Goal: Book appointment/travel/reservation

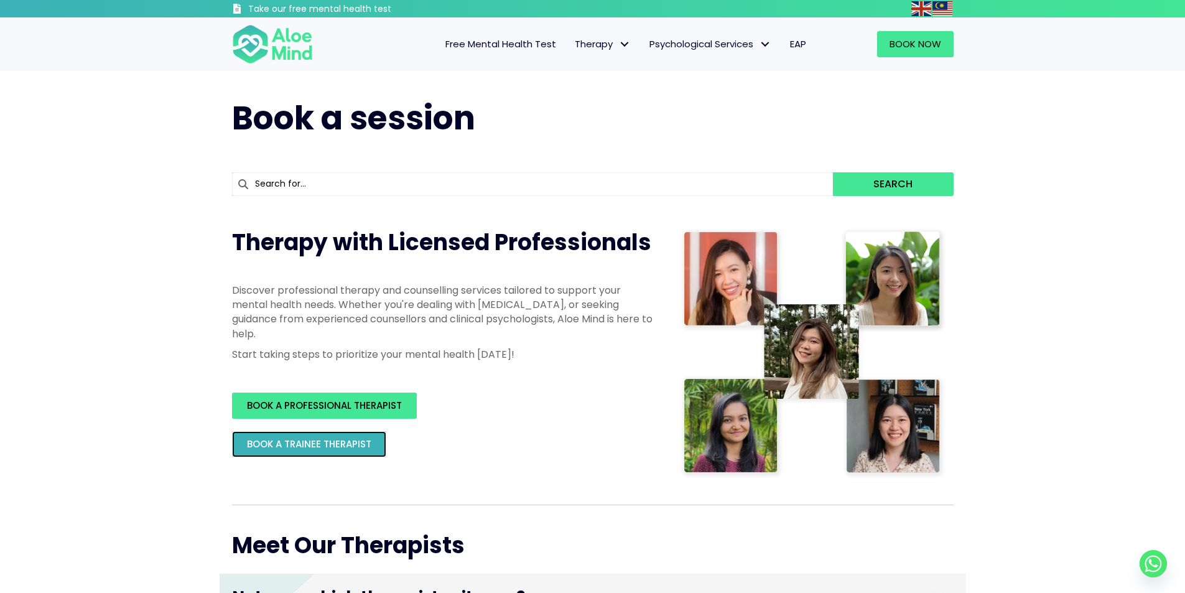
click at [294, 443] on span "BOOK A TRAINEE THERAPIST" at bounding box center [309, 443] width 124 height 13
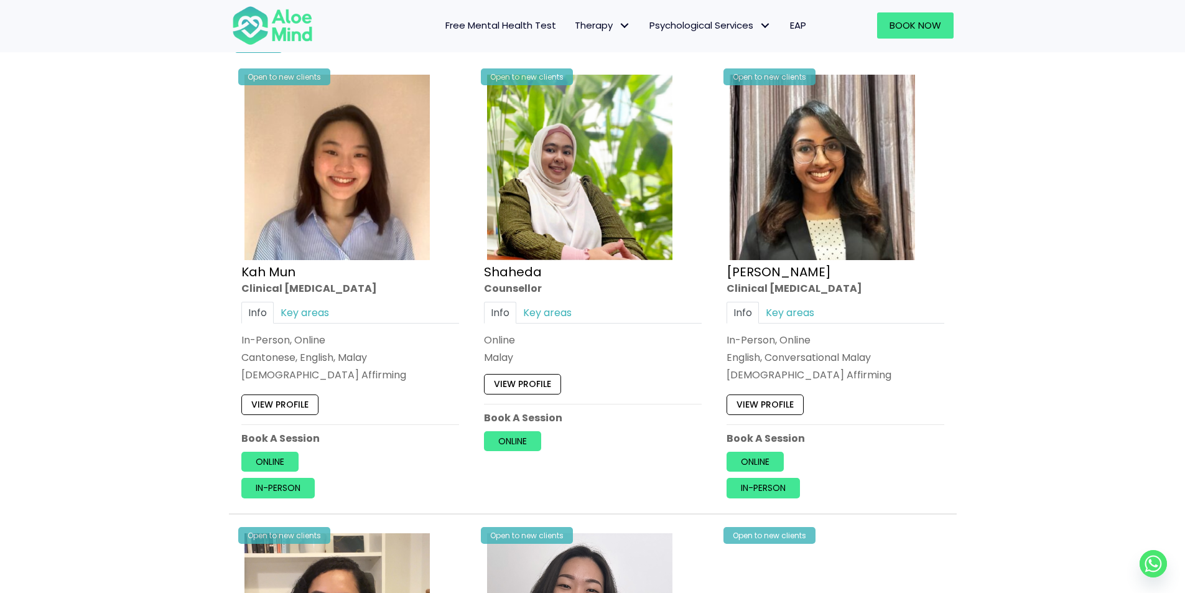
scroll to position [871, 0]
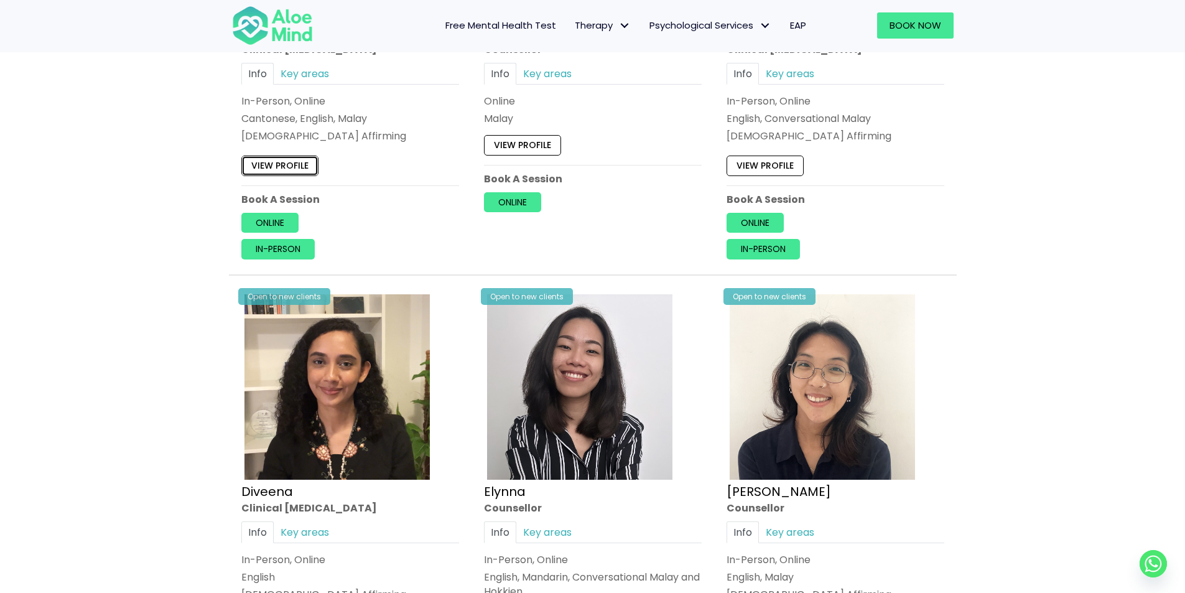
click at [286, 162] on link "View profile" at bounding box center [279, 166] width 77 height 20
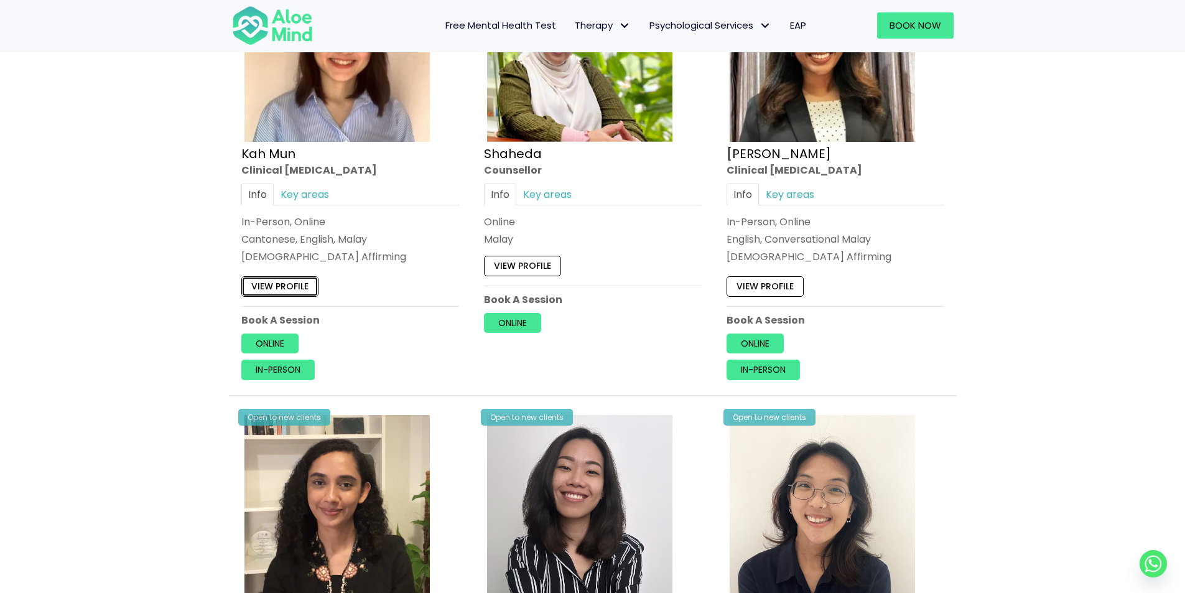
scroll to position [747, 0]
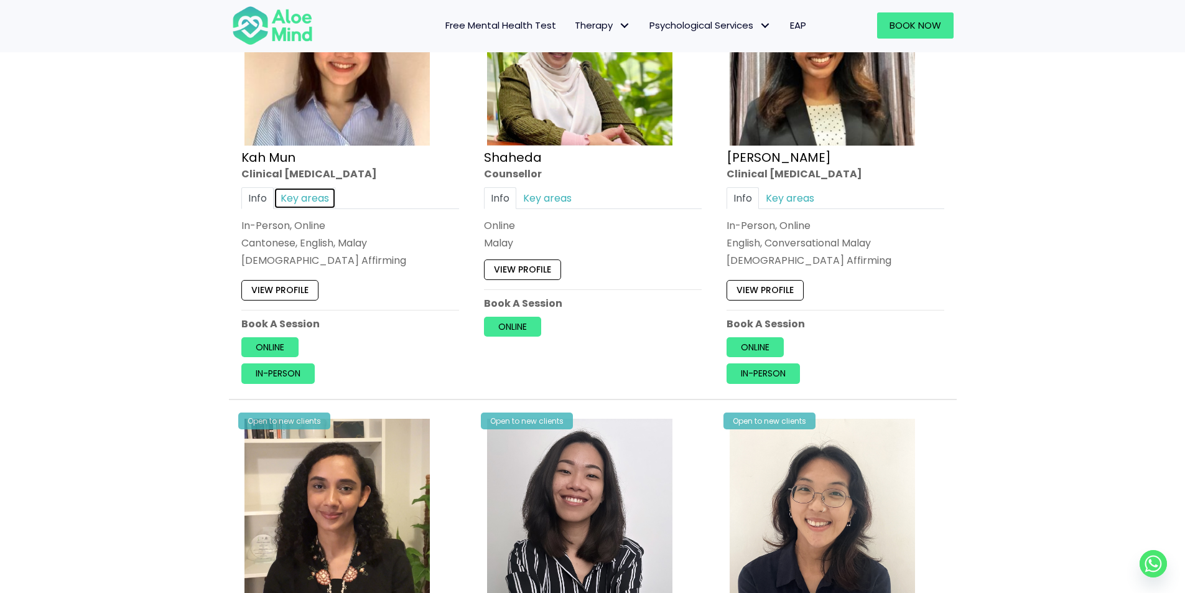
click at [296, 194] on link "Key areas" at bounding box center [305, 198] width 62 height 22
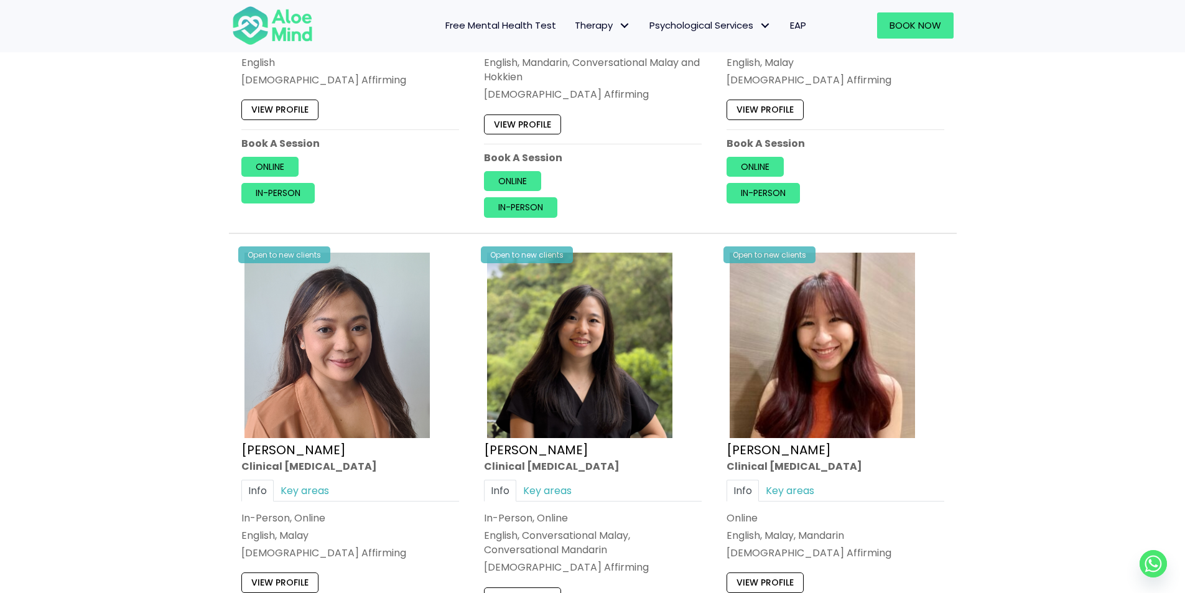
scroll to position [1493, 0]
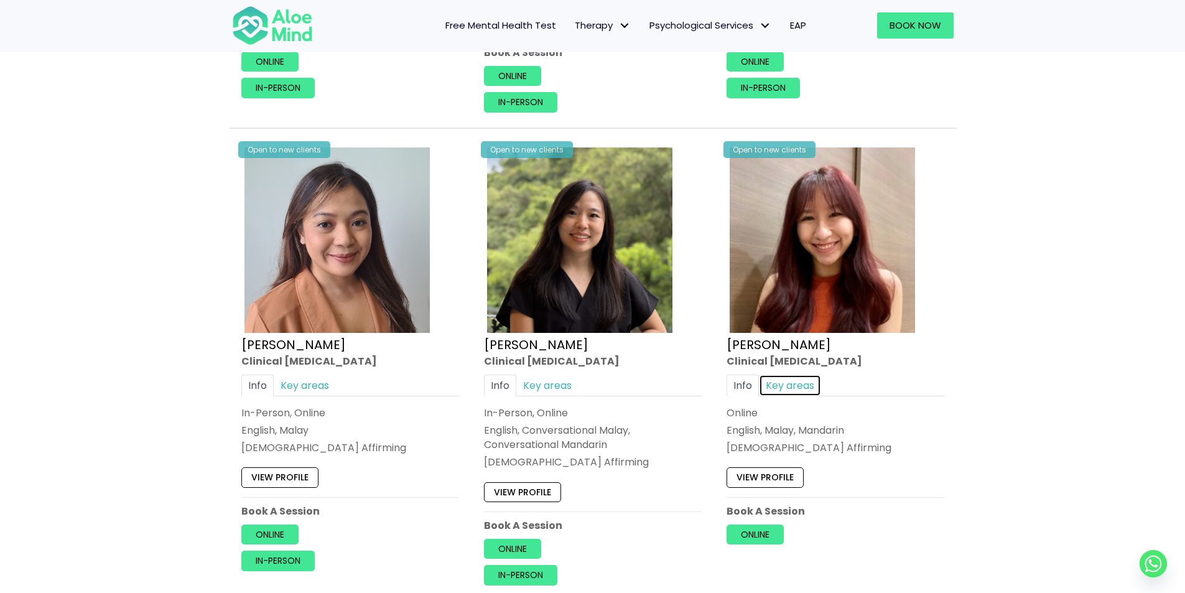
click at [799, 385] on link "Key areas" at bounding box center [790, 386] width 62 height 22
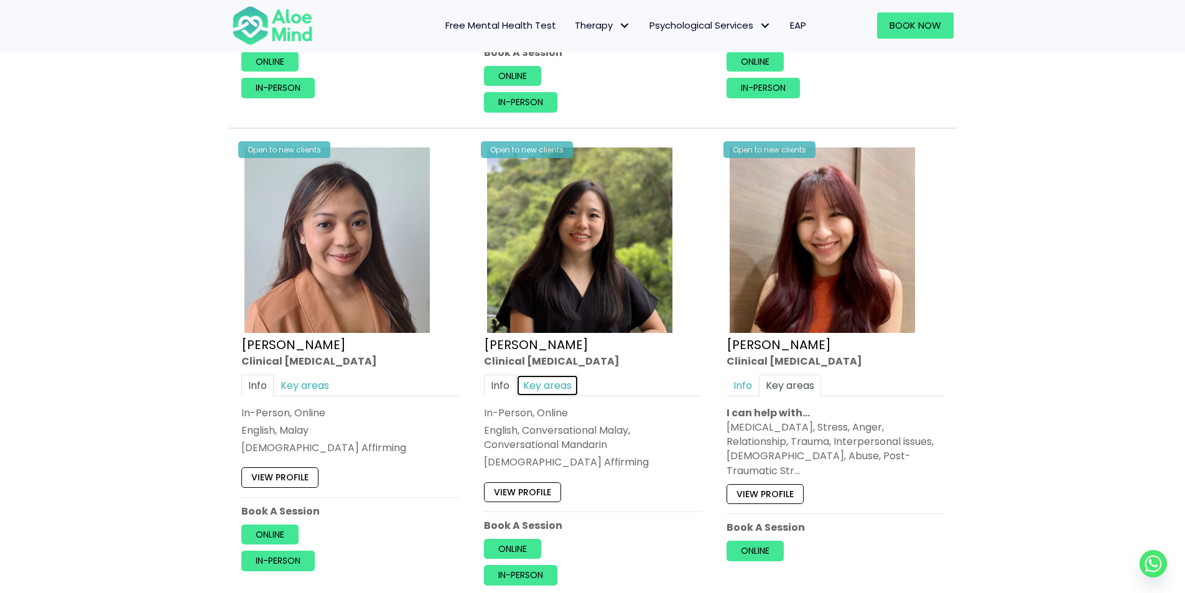
click at [544, 385] on link "Key areas" at bounding box center [547, 386] width 62 height 22
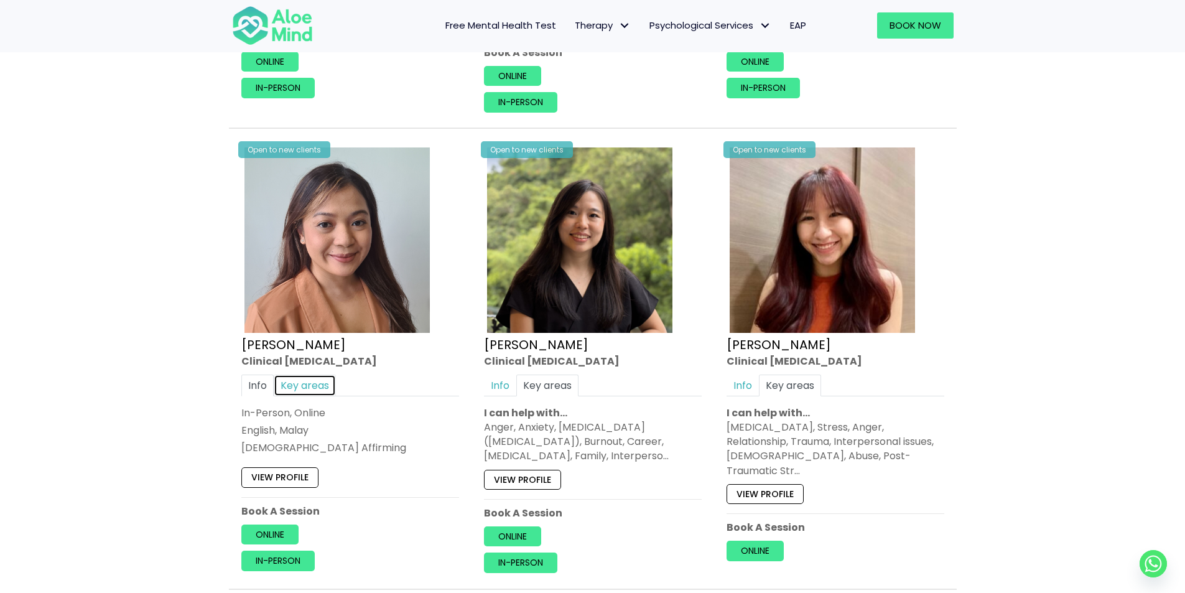
click at [299, 393] on link "Key areas" at bounding box center [305, 386] width 62 height 22
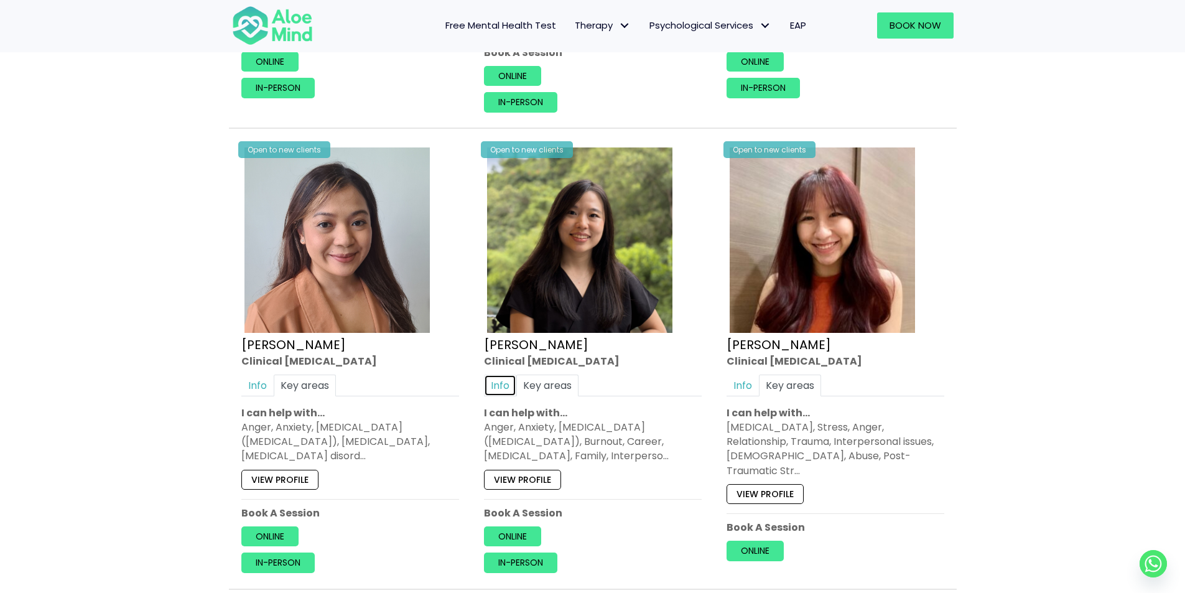
click at [490, 380] on link "Info" at bounding box center [500, 386] width 32 height 22
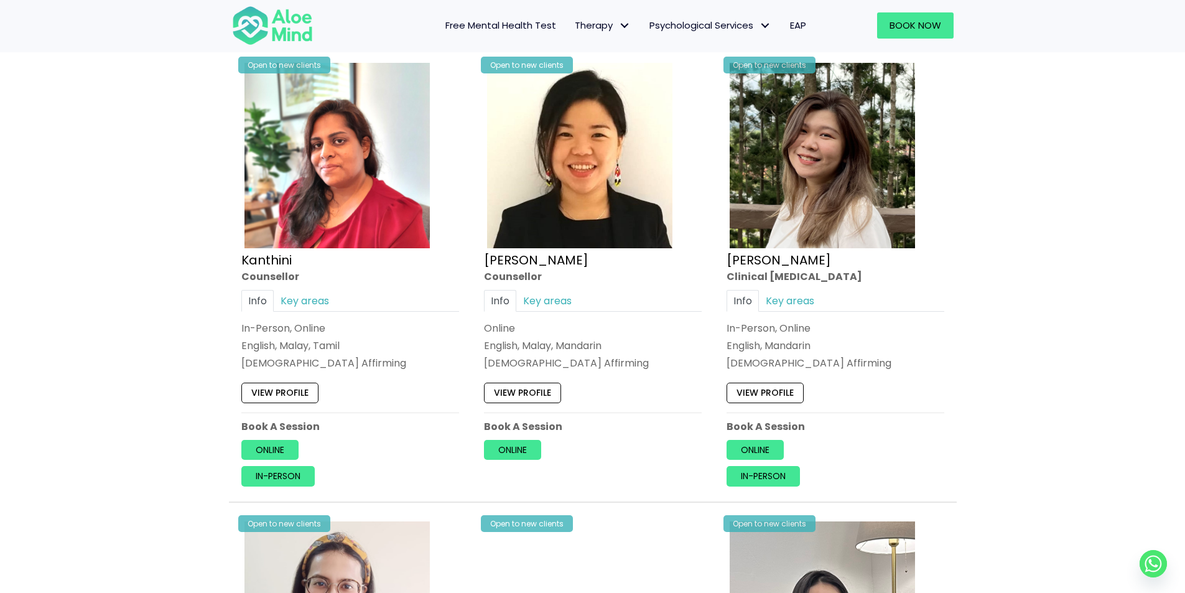
scroll to position [2053, 0]
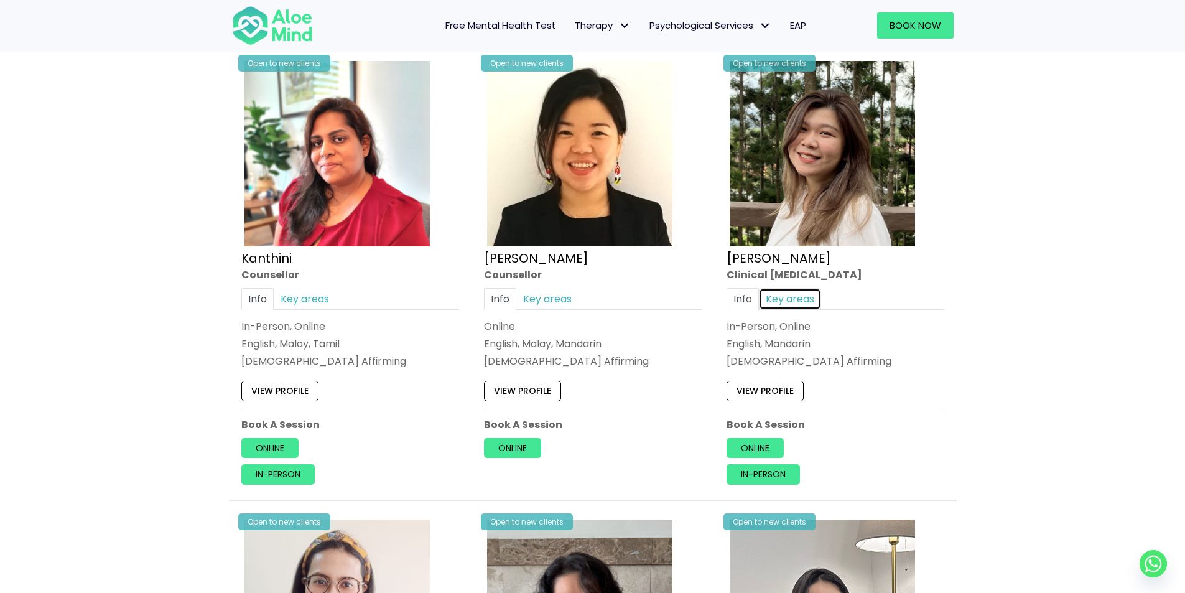
click at [788, 305] on link "Key areas" at bounding box center [790, 299] width 62 height 22
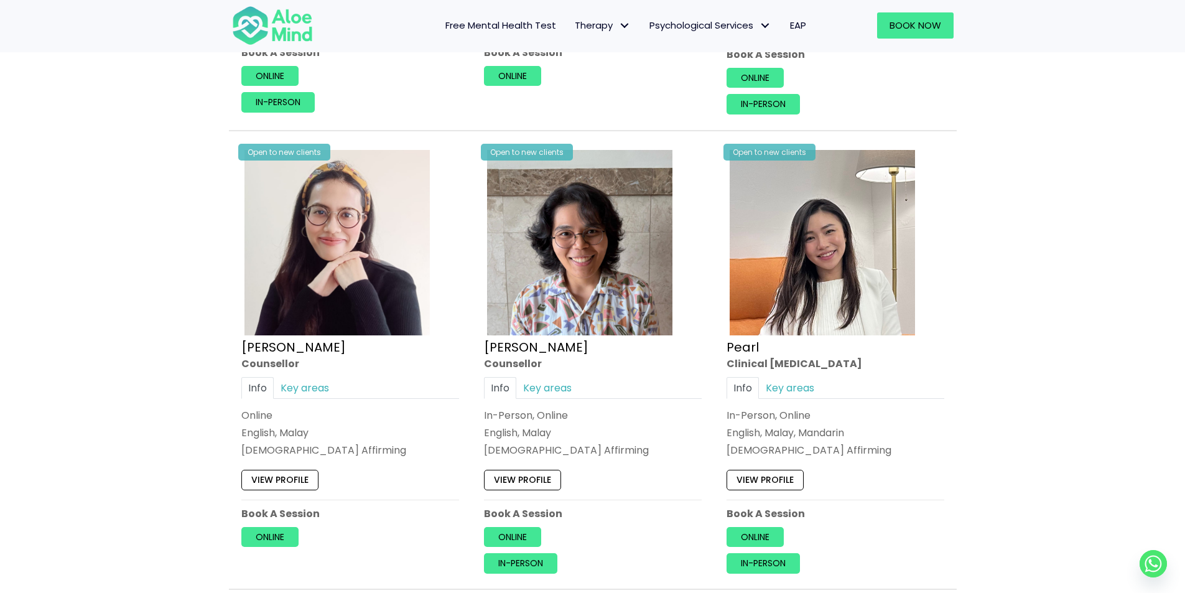
scroll to position [2426, 0]
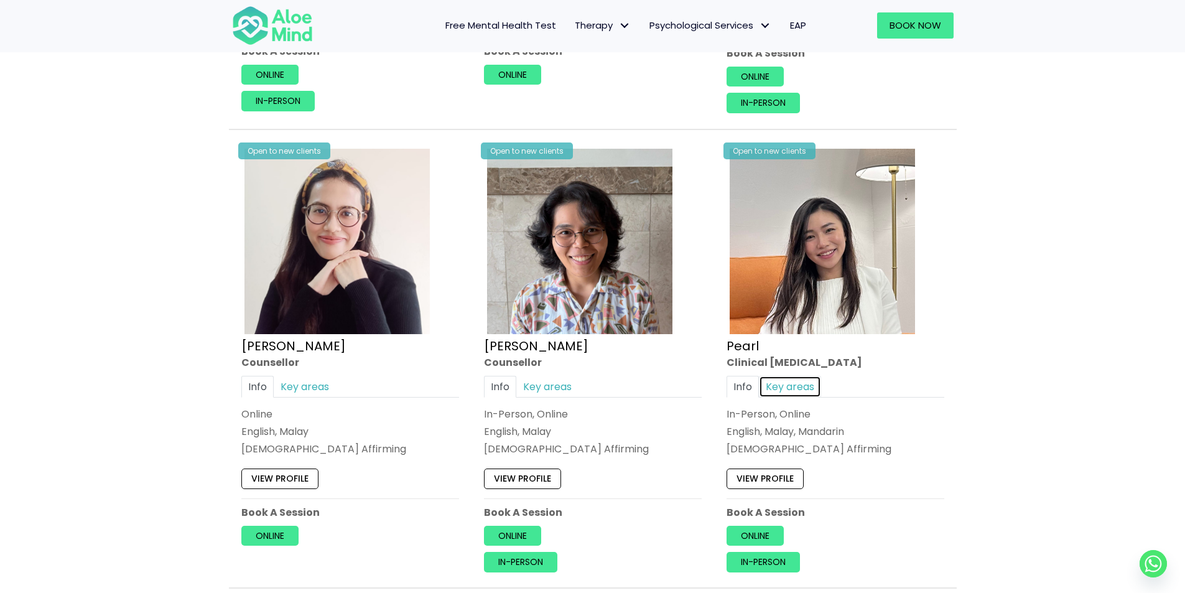
click at [796, 378] on link "Key areas" at bounding box center [790, 386] width 62 height 22
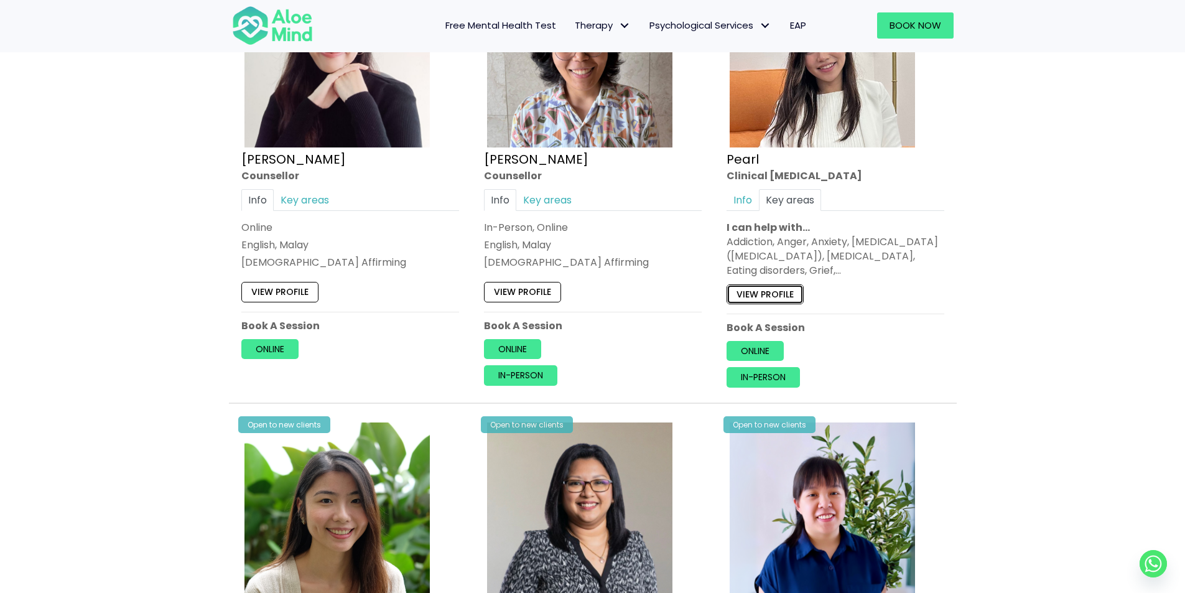
scroll to position [2862, 0]
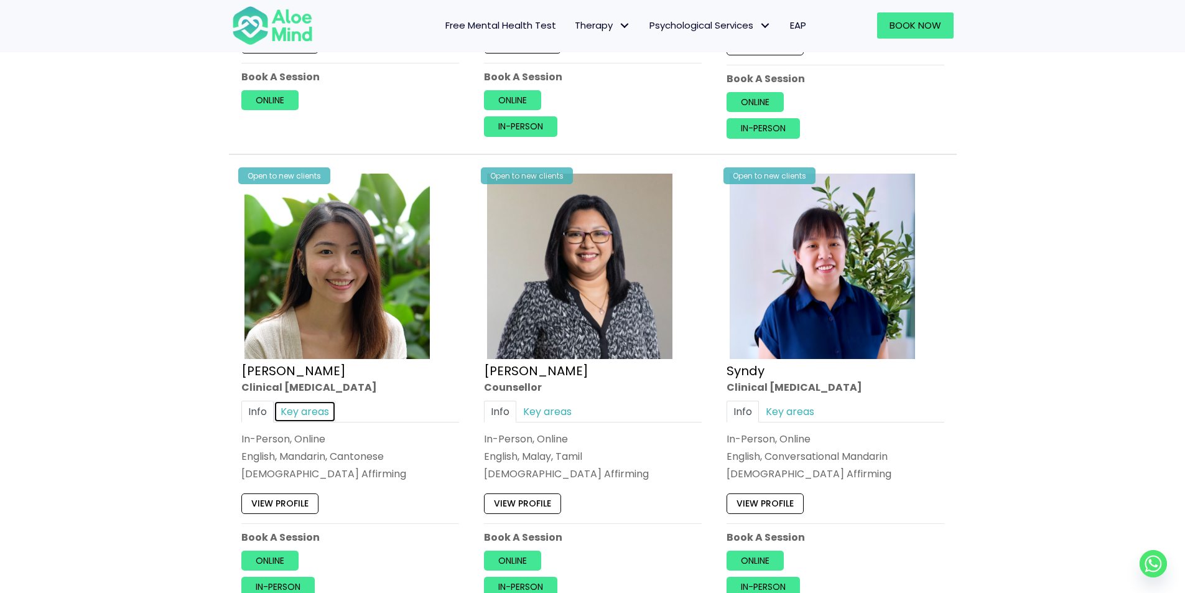
click at [314, 407] on link "Key areas" at bounding box center [305, 412] width 62 height 22
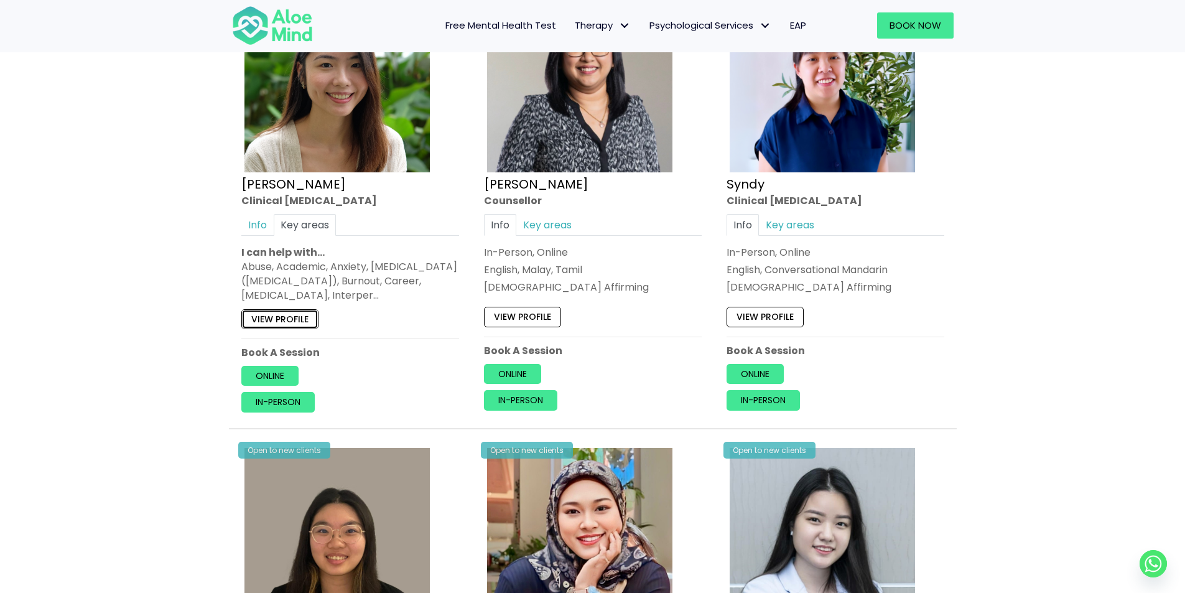
scroll to position [2986, 0]
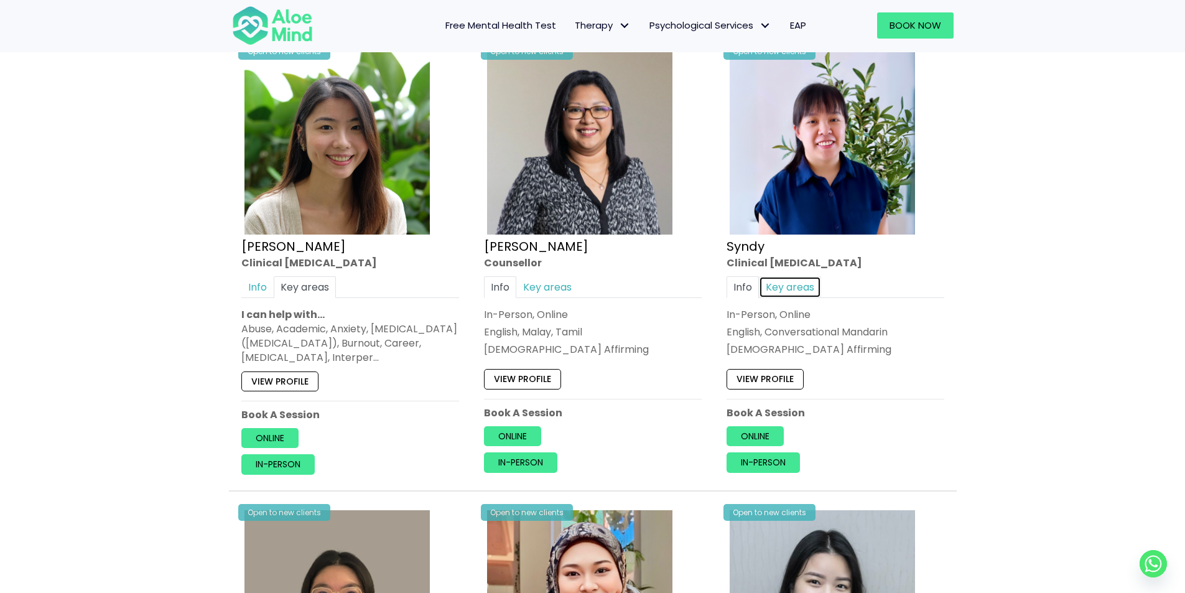
click at [808, 292] on link "Key areas" at bounding box center [790, 287] width 62 height 22
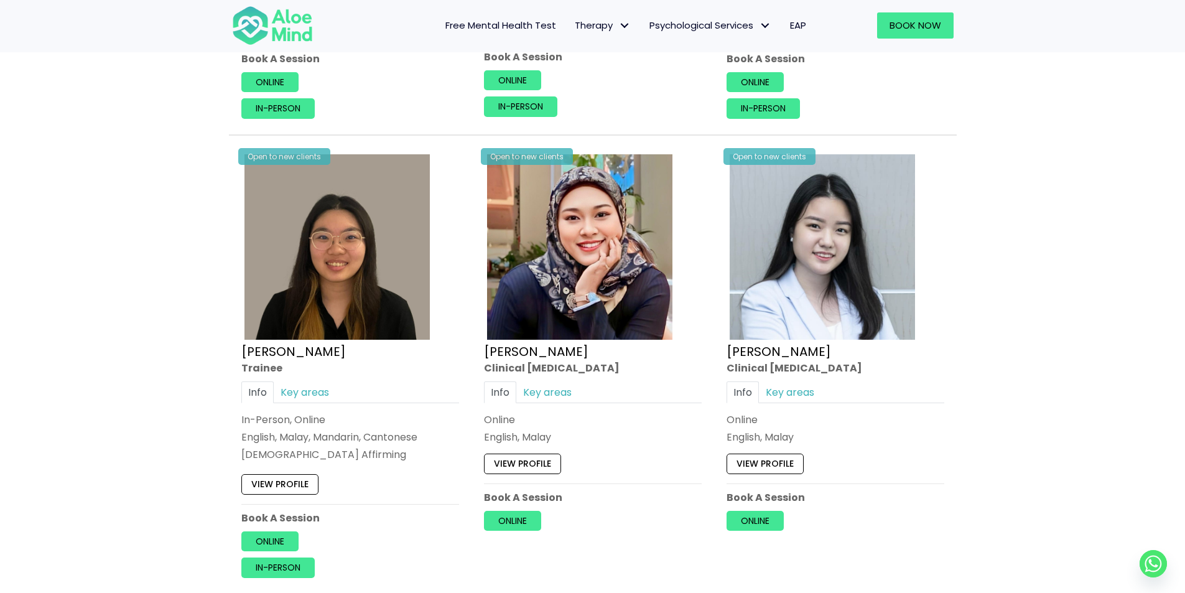
scroll to position [3422, 0]
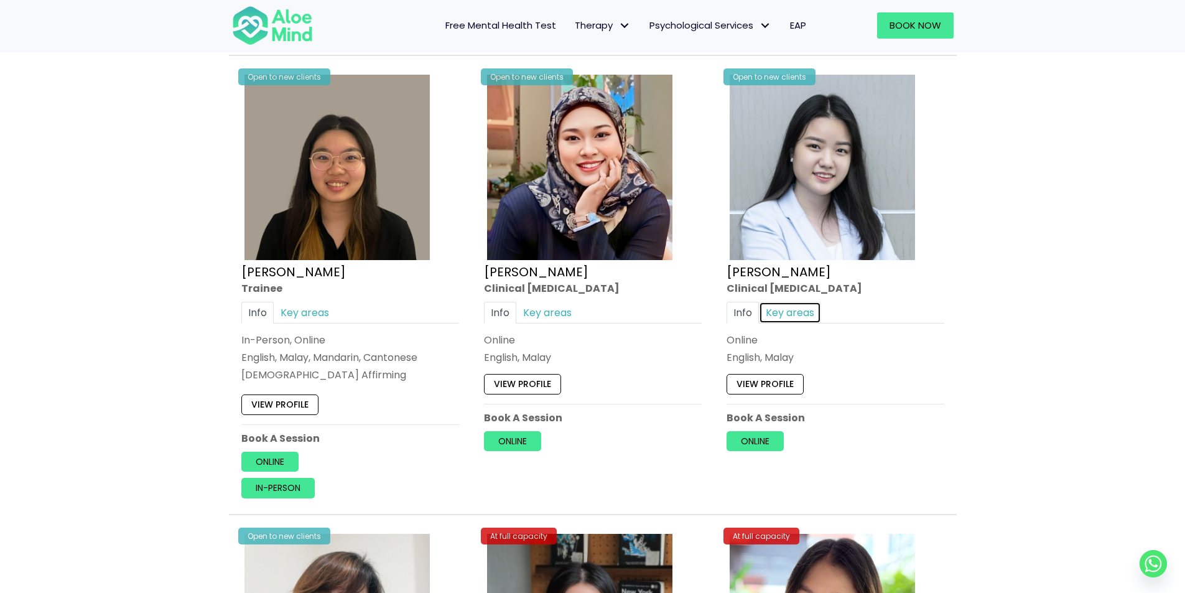
click at [768, 314] on link "Key areas" at bounding box center [790, 313] width 62 height 22
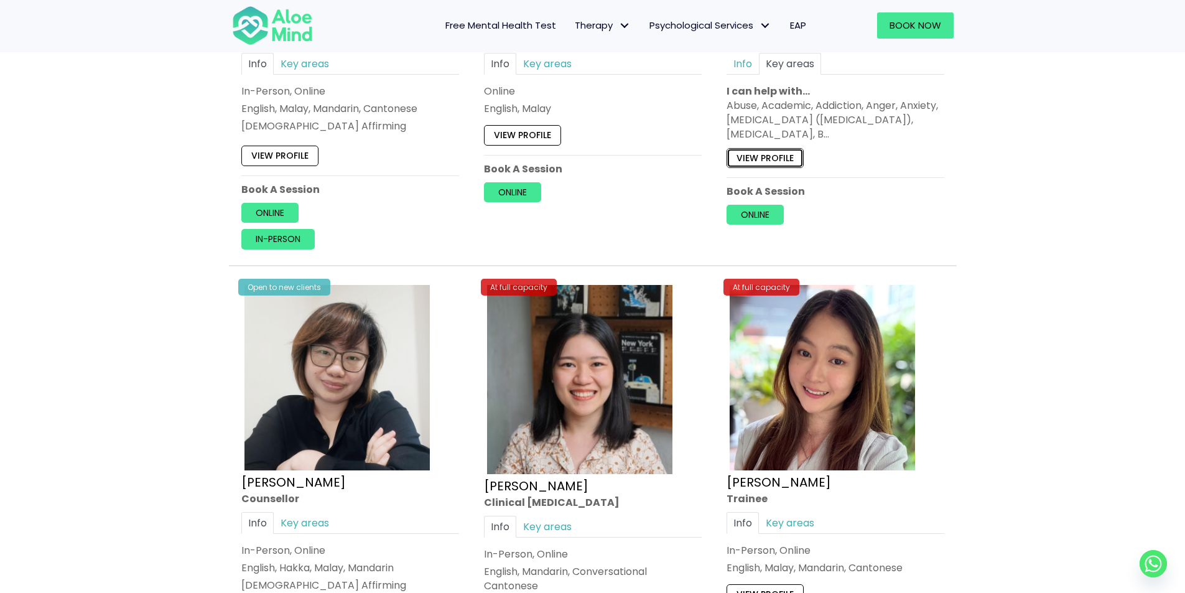
scroll to position [3857, 0]
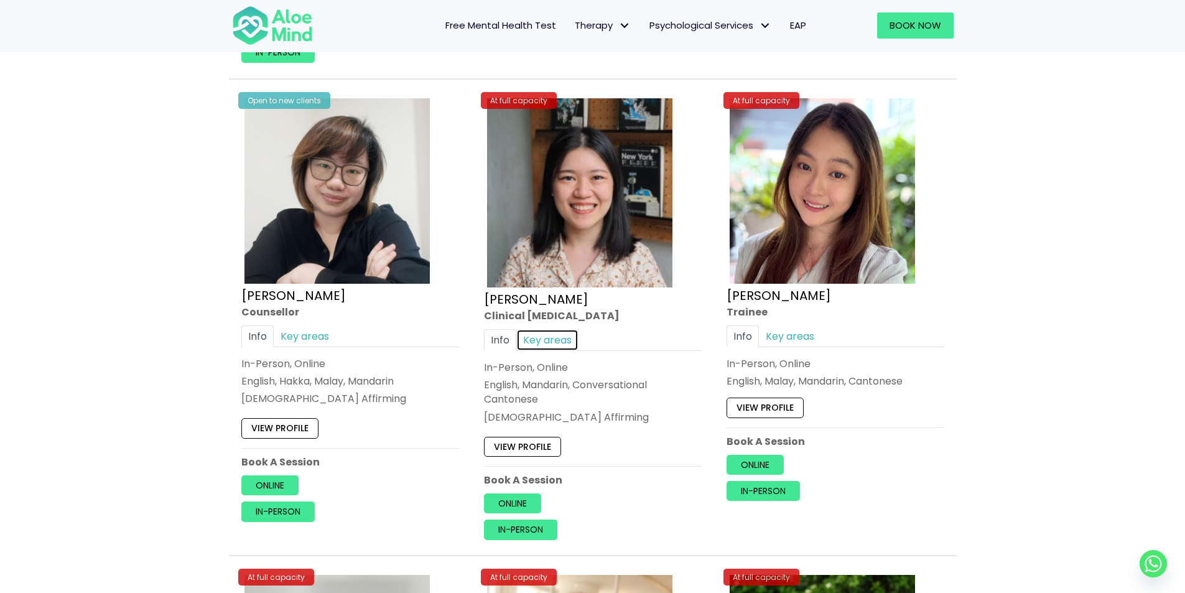
click at [556, 337] on link "Key areas" at bounding box center [547, 339] width 62 height 22
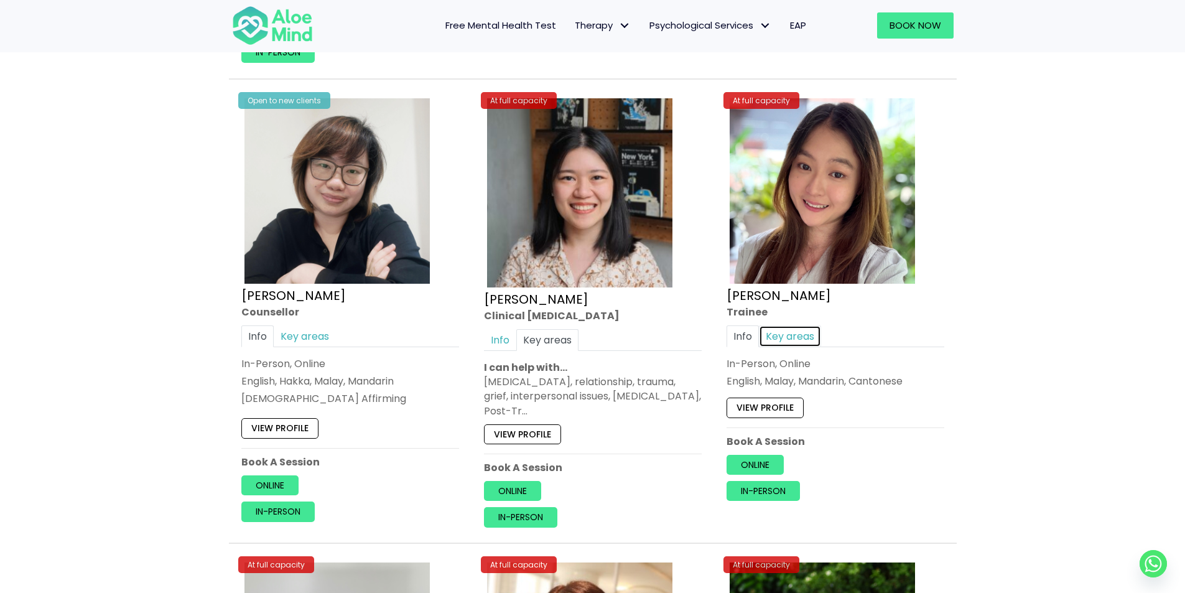
click at [783, 330] on link "Key areas" at bounding box center [790, 336] width 62 height 22
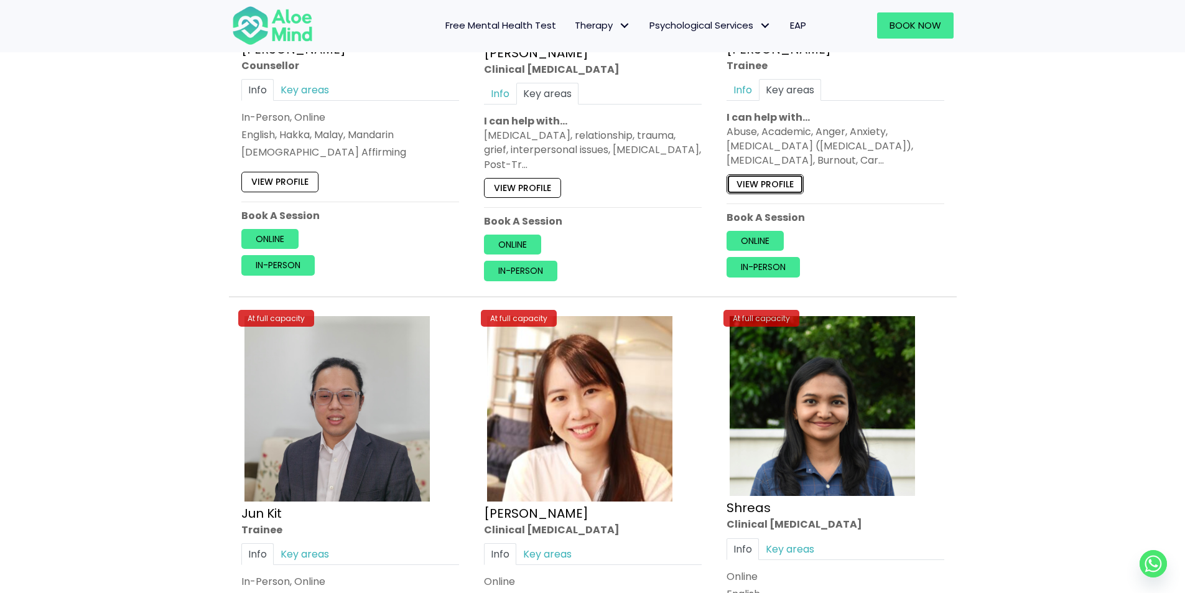
scroll to position [4293, 0]
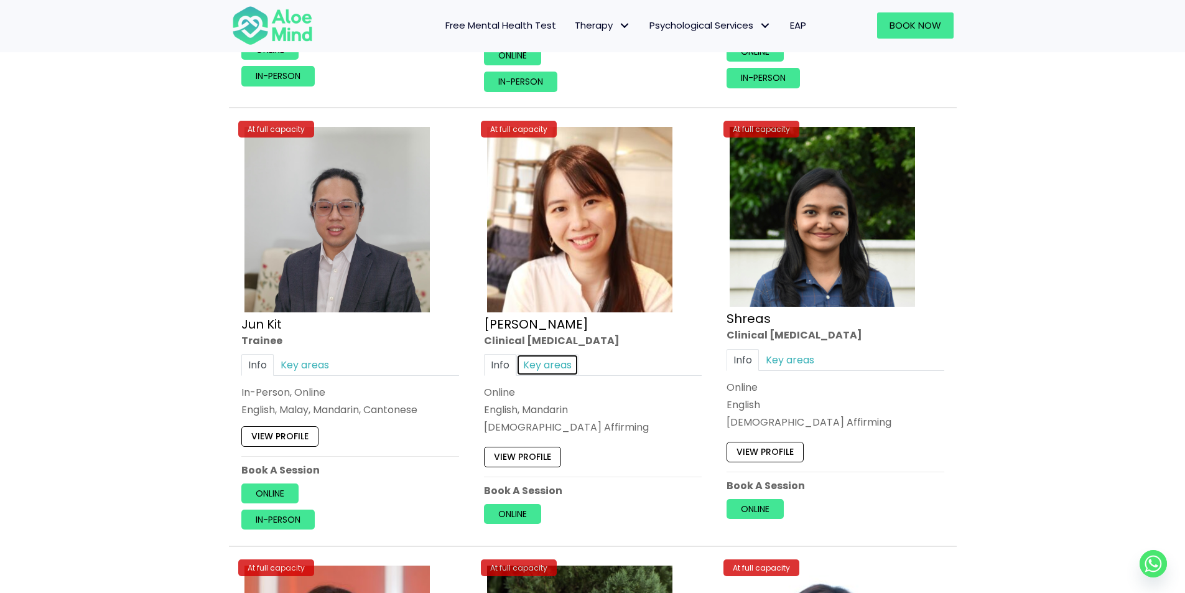
click at [548, 364] on link "Key areas" at bounding box center [547, 365] width 62 height 22
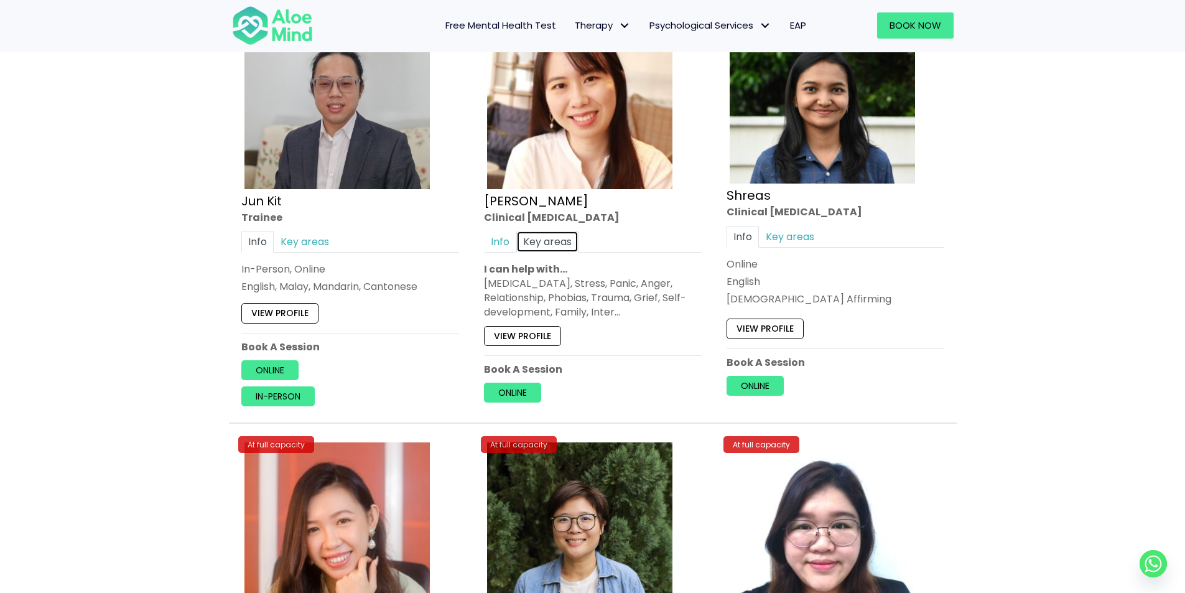
scroll to position [4604, 0]
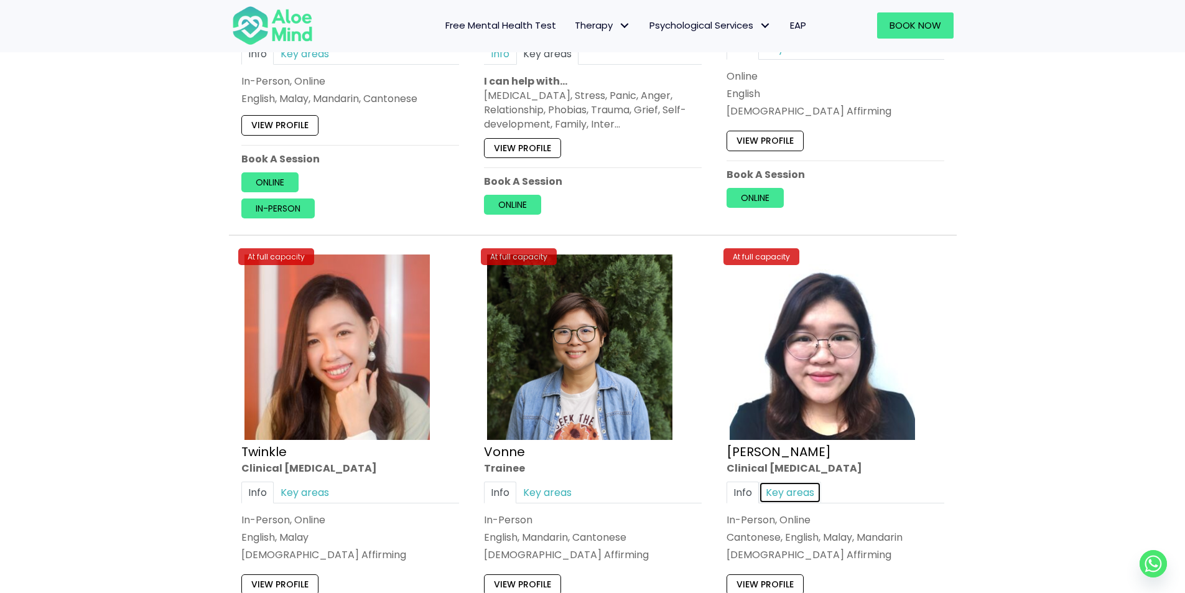
click at [798, 493] on link "Key areas" at bounding box center [790, 492] width 62 height 22
click at [298, 496] on link "Key areas" at bounding box center [305, 492] width 62 height 22
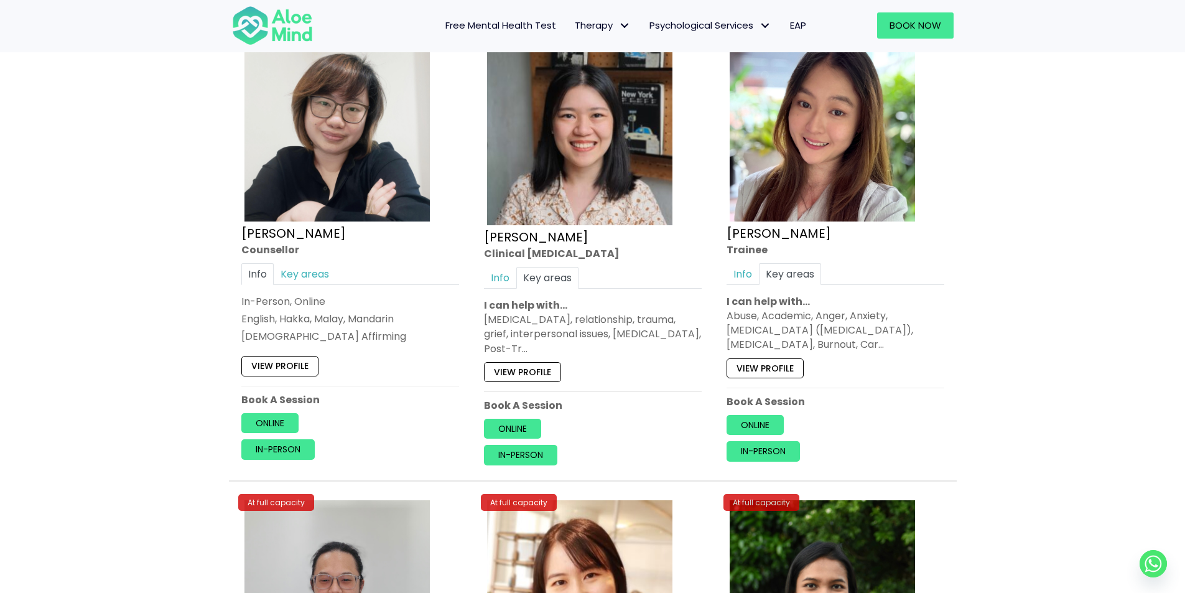
scroll to position [3857, 0]
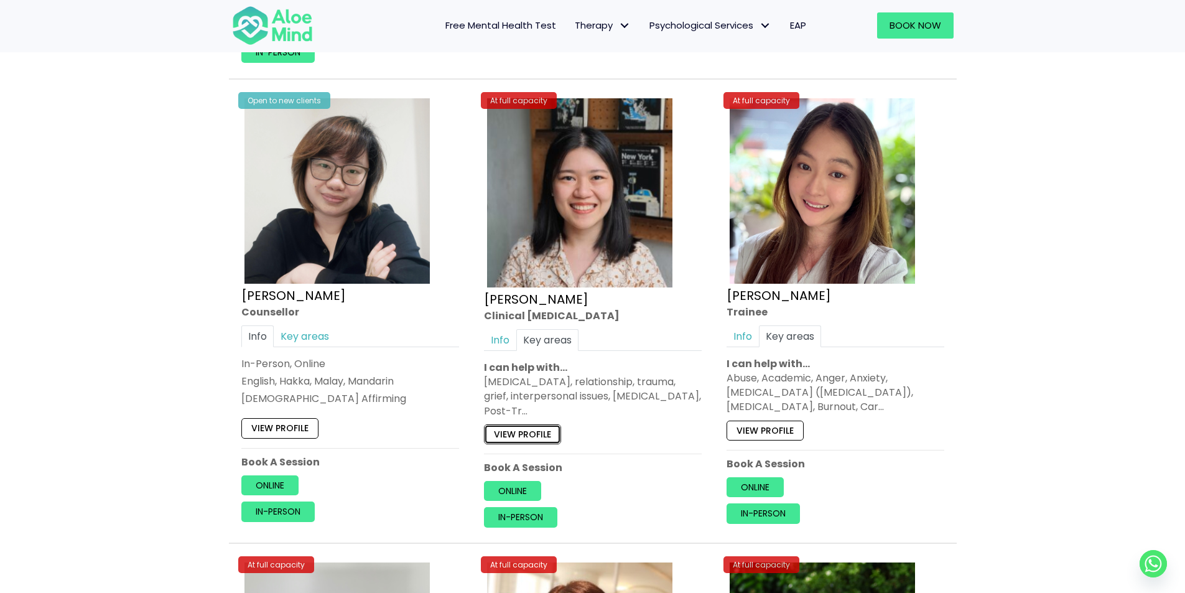
click at [536, 437] on link "View profile" at bounding box center [522, 434] width 77 height 20
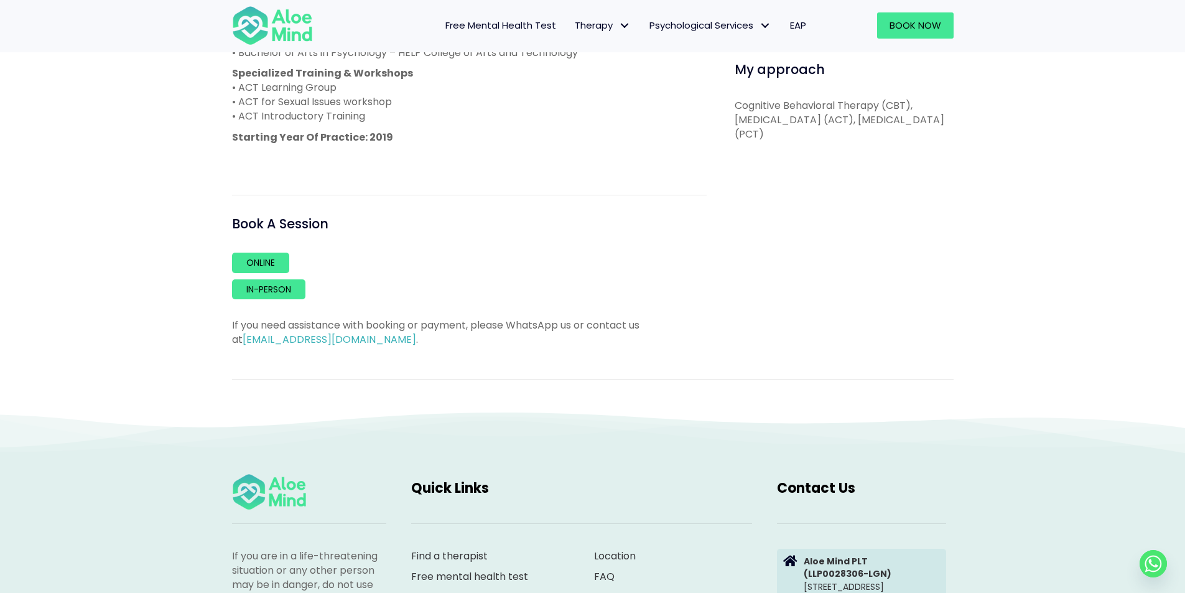
scroll to position [684, 0]
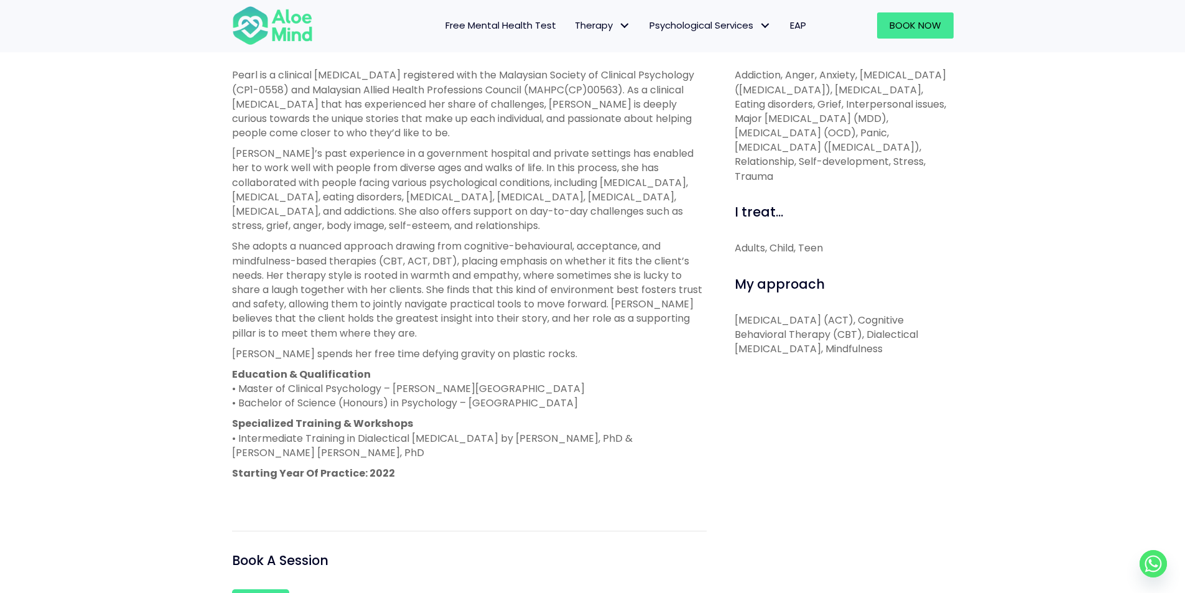
scroll to position [622, 0]
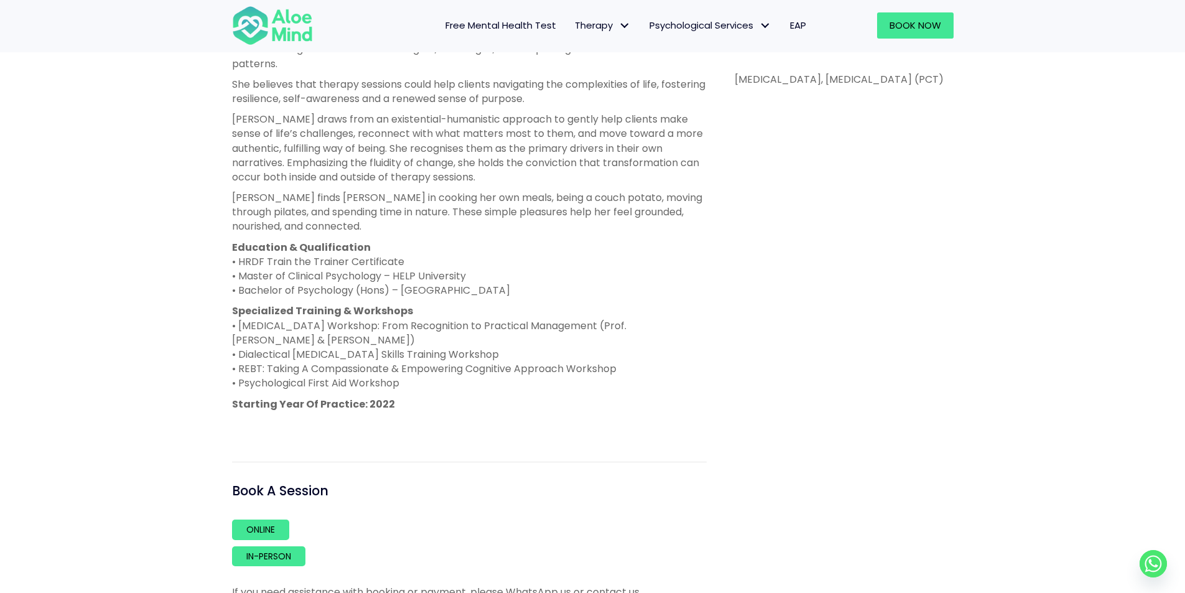
scroll to position [684, 0]
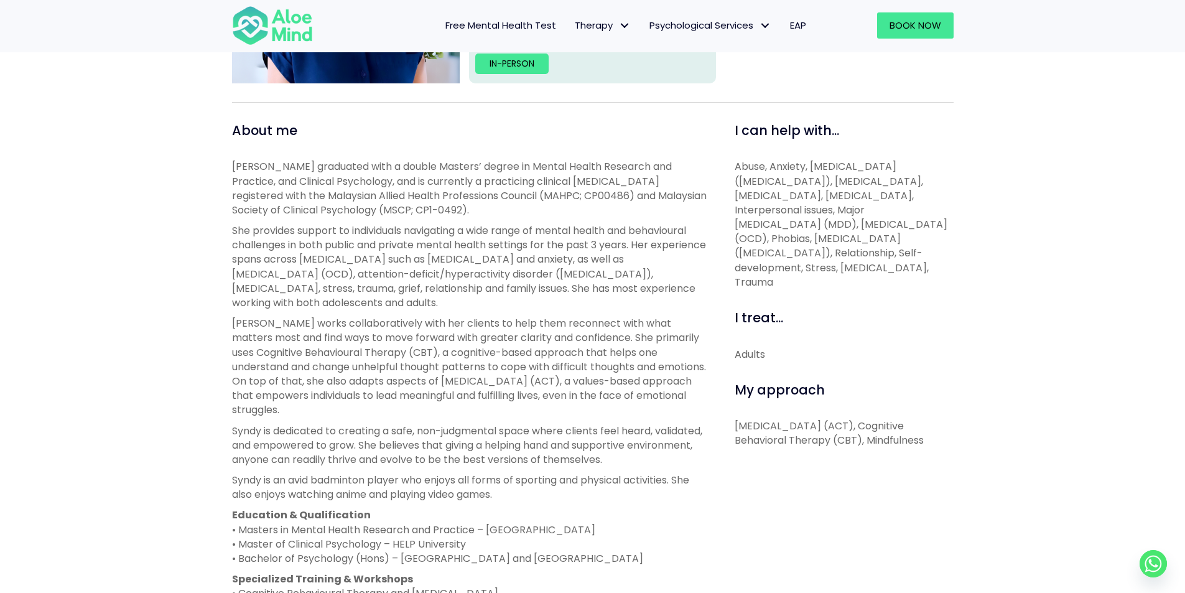
scroll to position [560, 0]
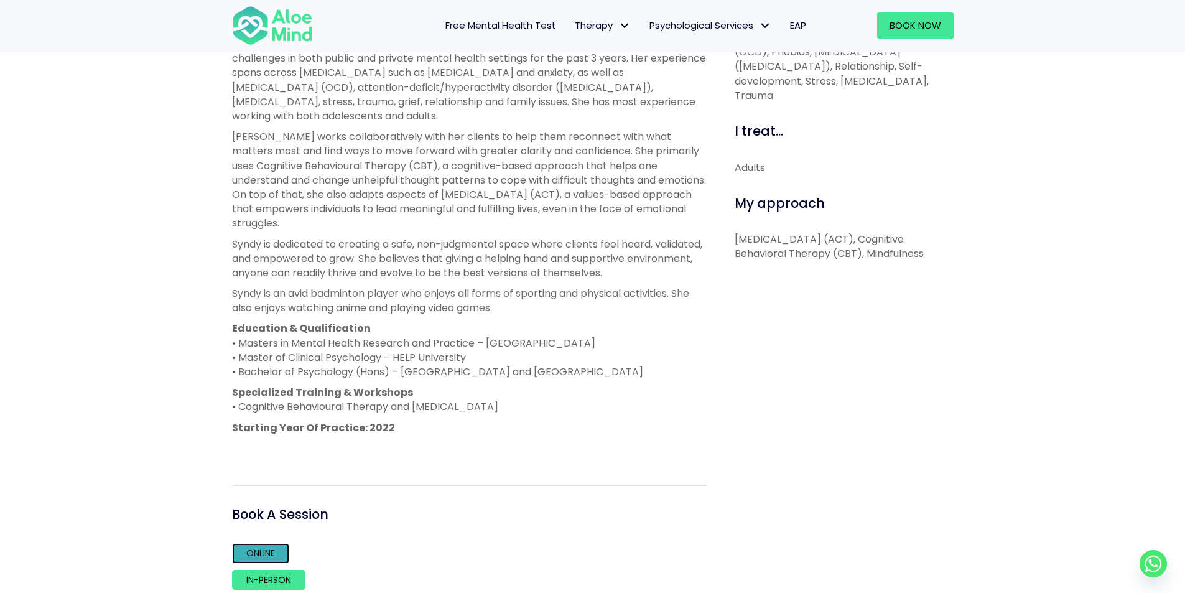
click at [269, 551] on link "Online" at bounding box center [260, 553] width 57 height 20
click at [277, 583] on link "In-person" at bounding box center [268, 580] width 73 height 20
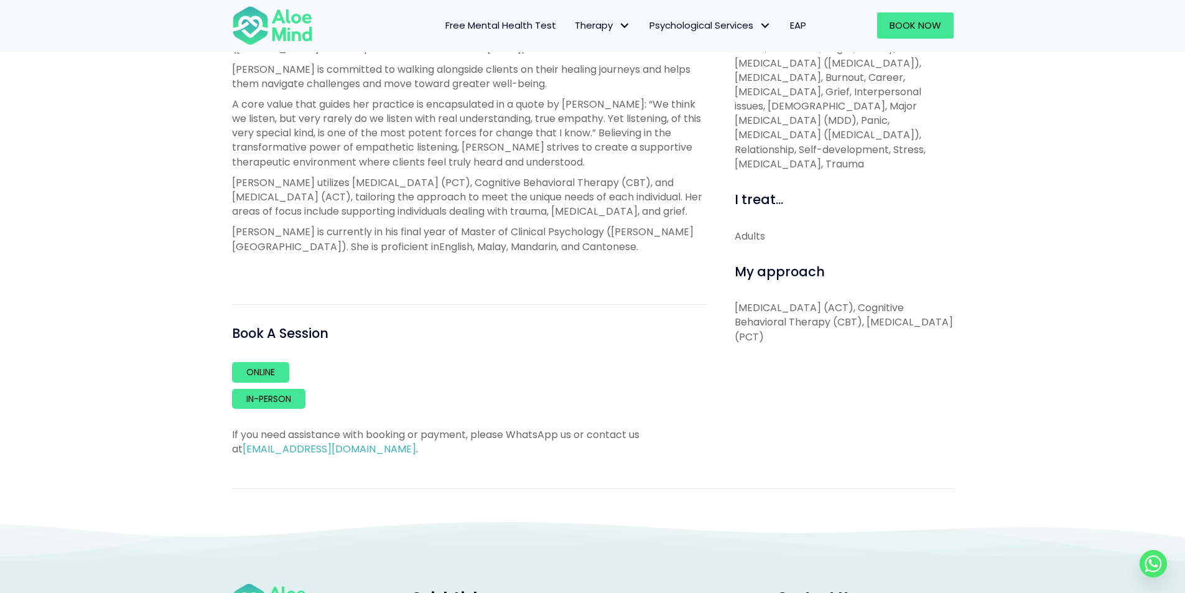
scroll to position [498, 0]
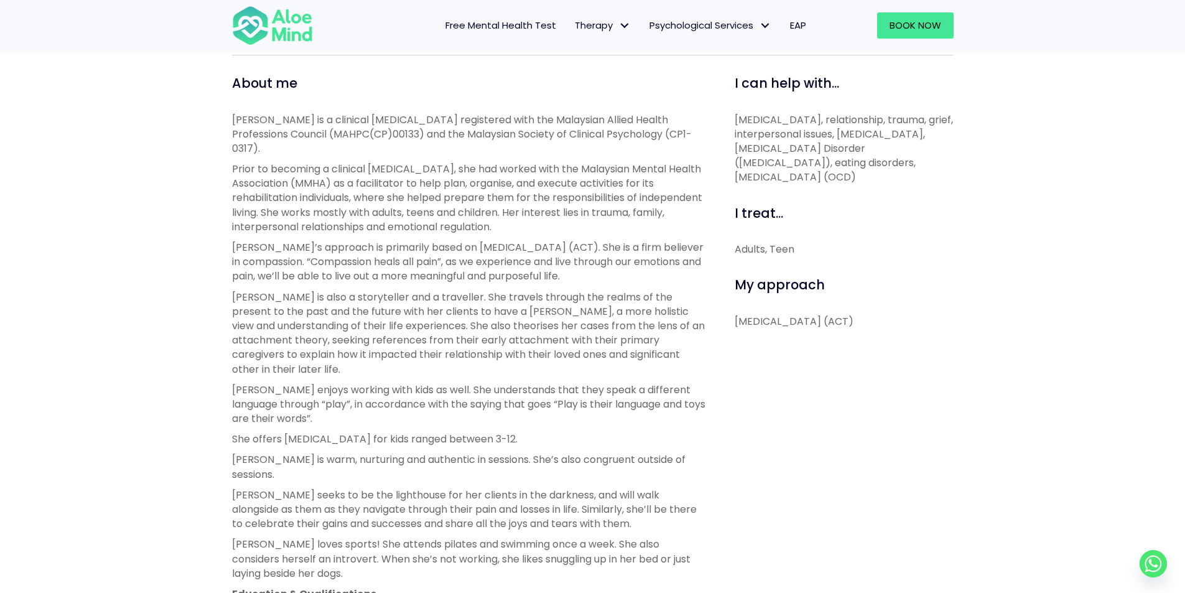
scroll to position [622, 0]
